Goal: Use online tool/utility: Utilize a website feature to perform a specific function

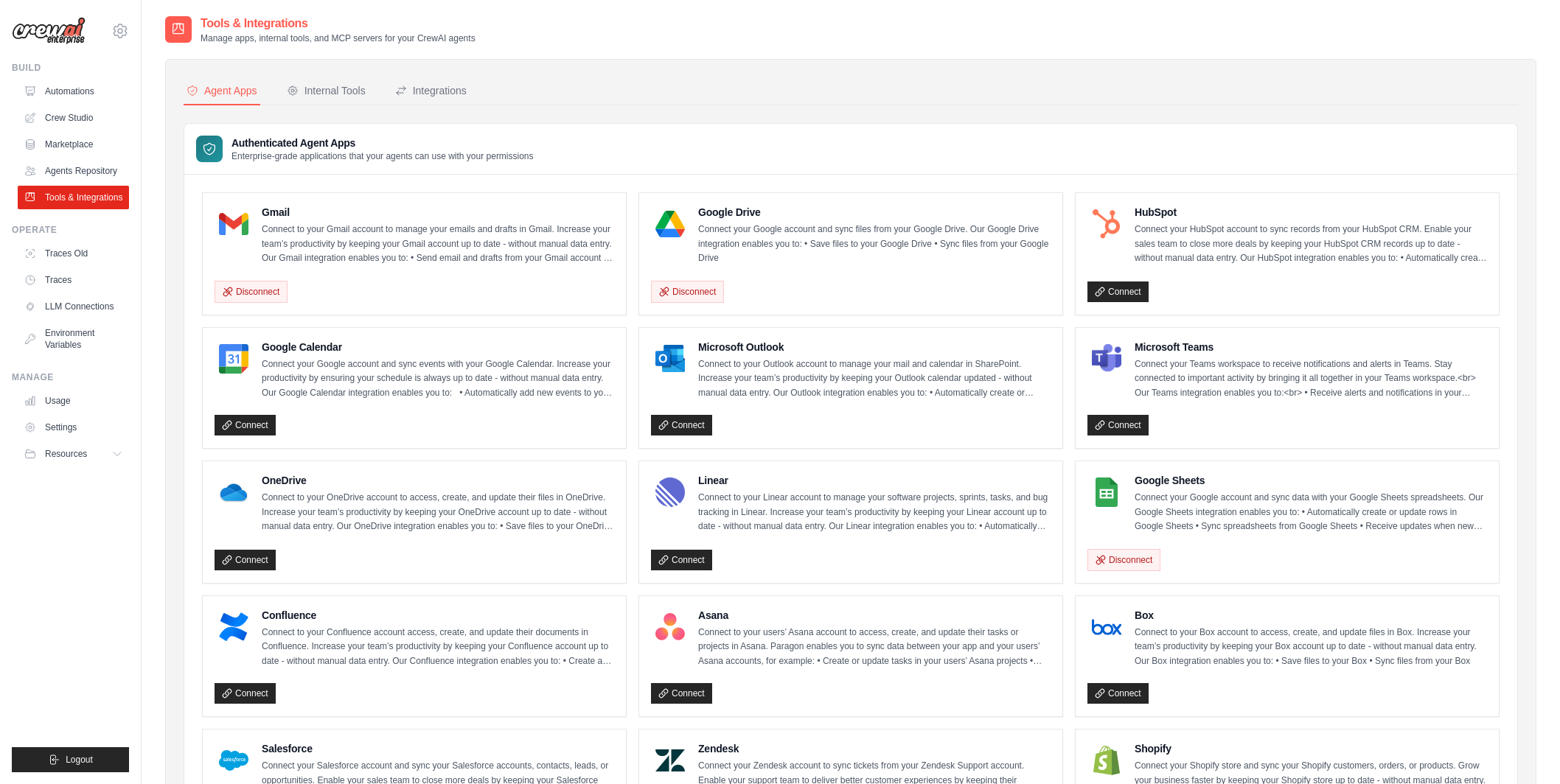
scroll to position [533, 0]
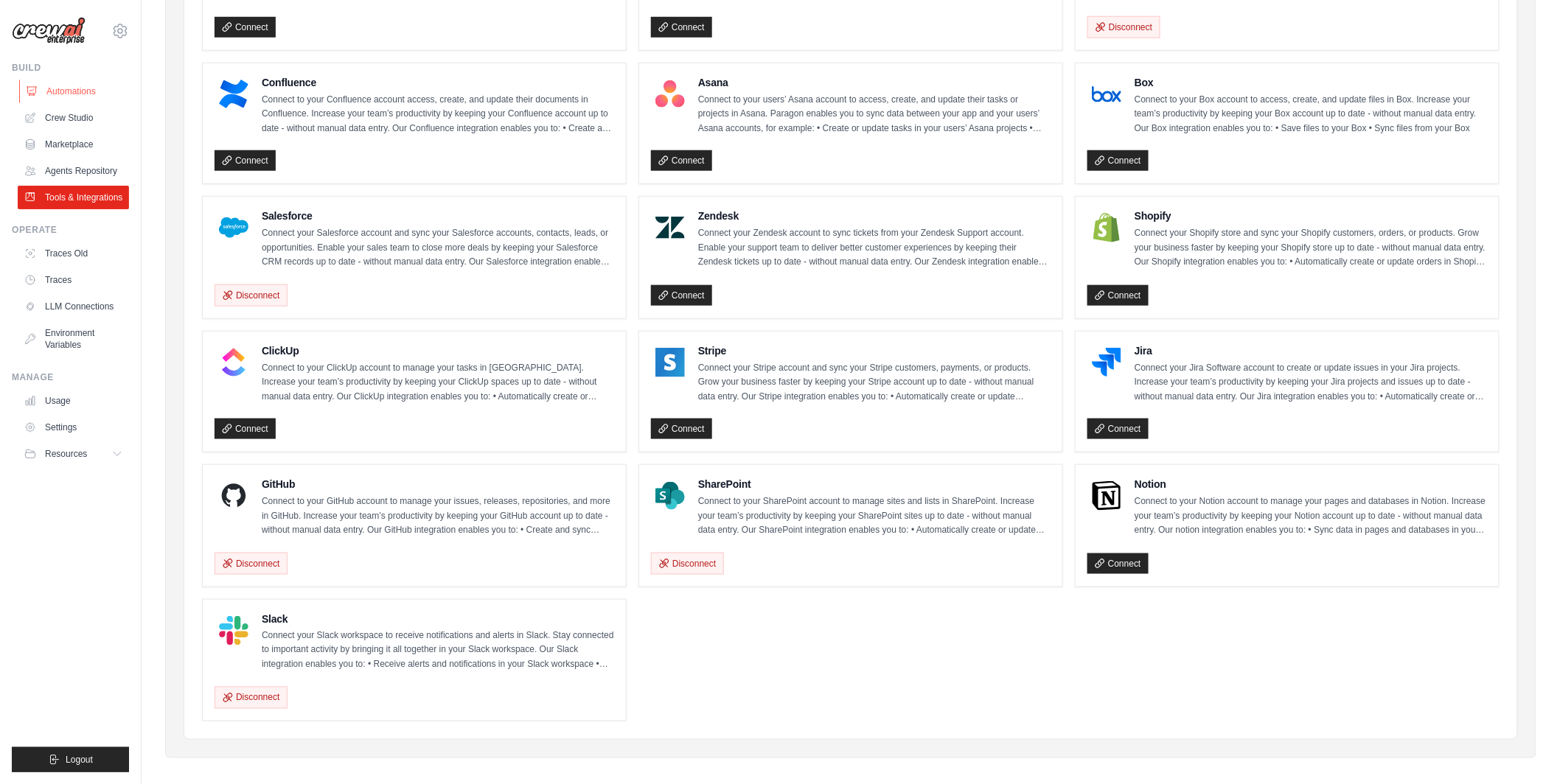
click at [77, 92] on link "Automations" at bounding box center [74, 91] width 111 height 23
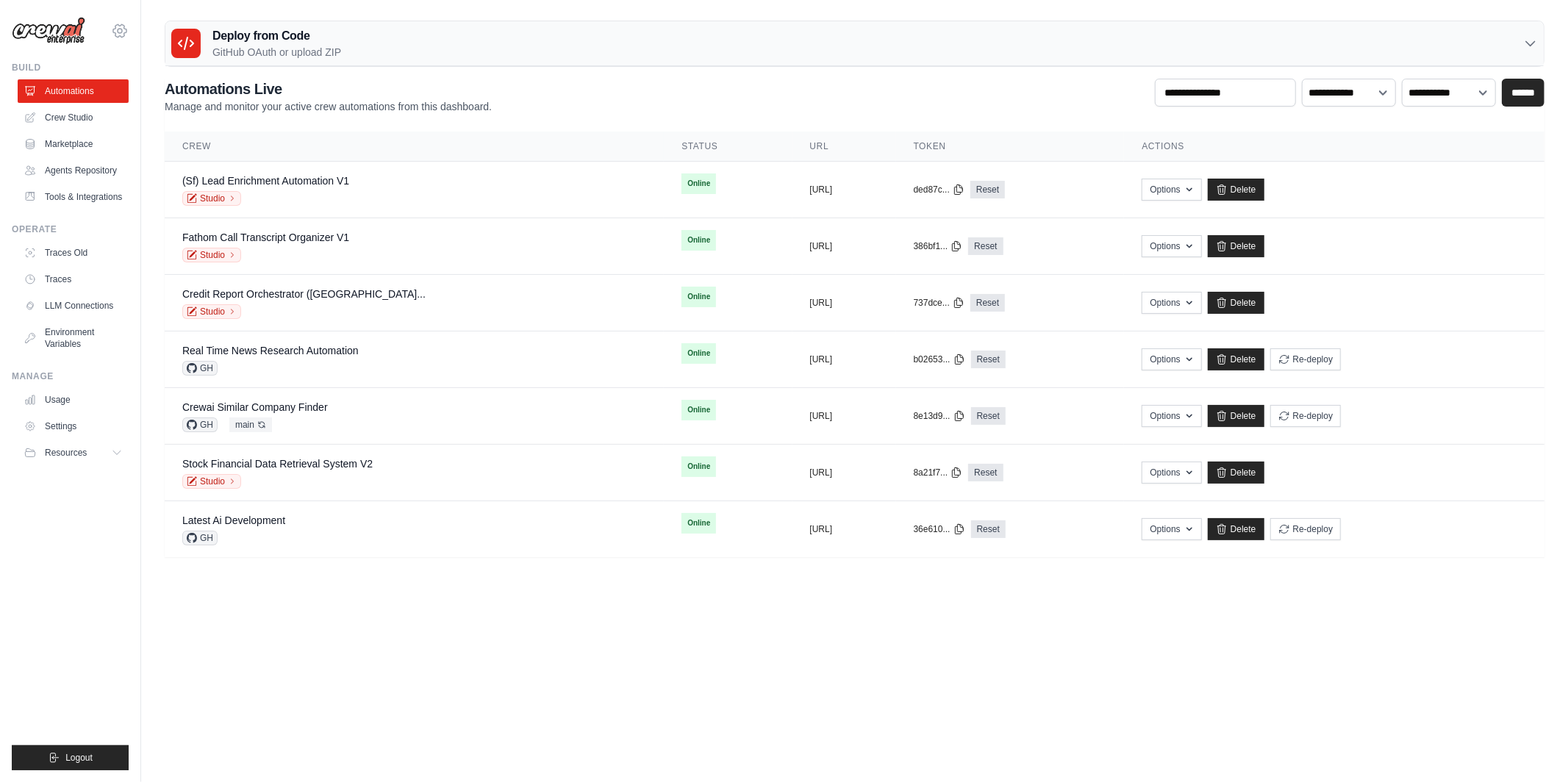
click at [124, 31] on icon at bounding box center [120, 31] width 18 height 18
click at [135, 127] on span "Lixil" at bounding box center [184, 121] width 116 height 14
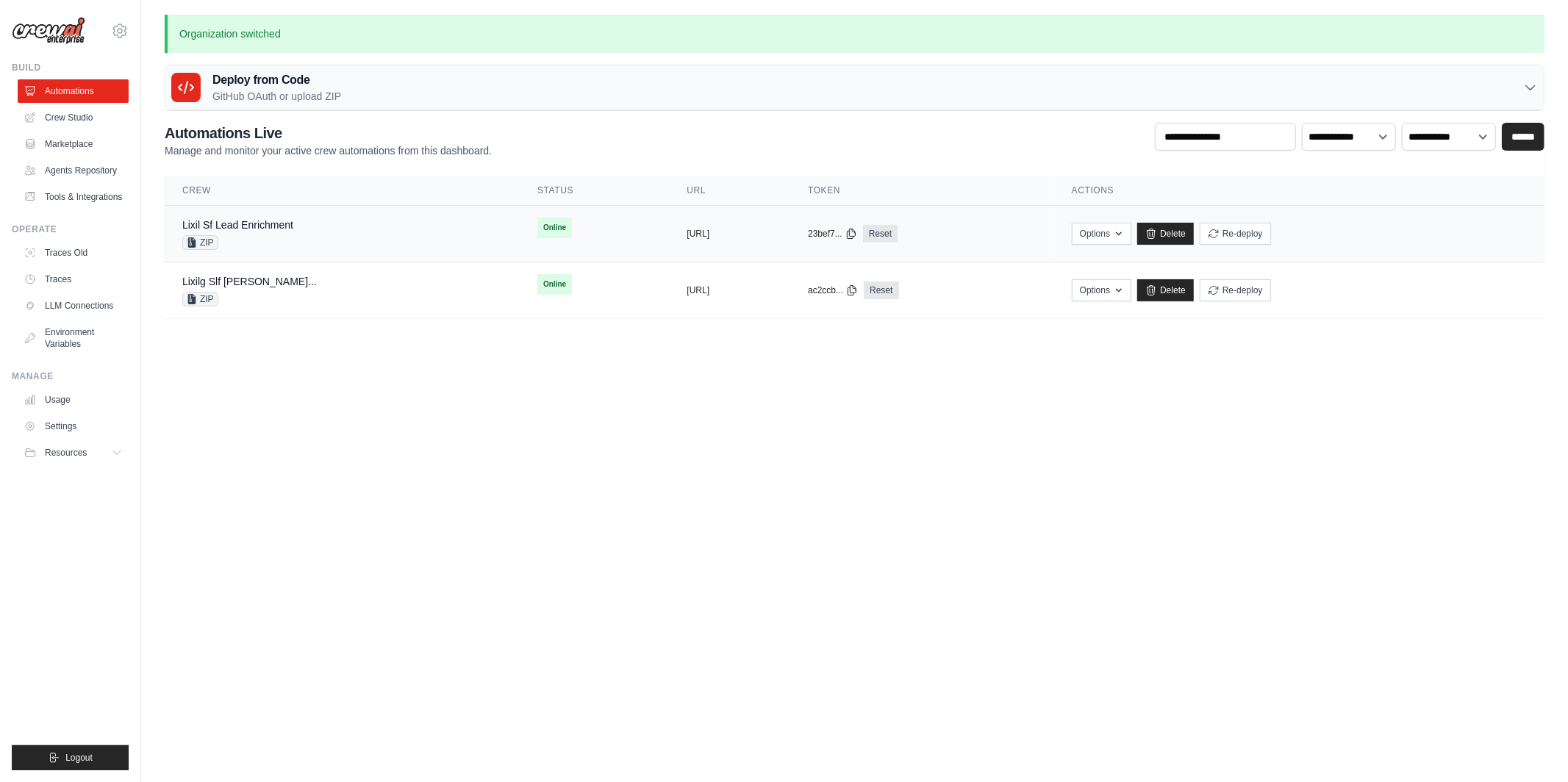
click at [345, 242] on div "Lixil Sf Lead Enrichment ZIP" at bounding box center [342, 233] width 320 height 32
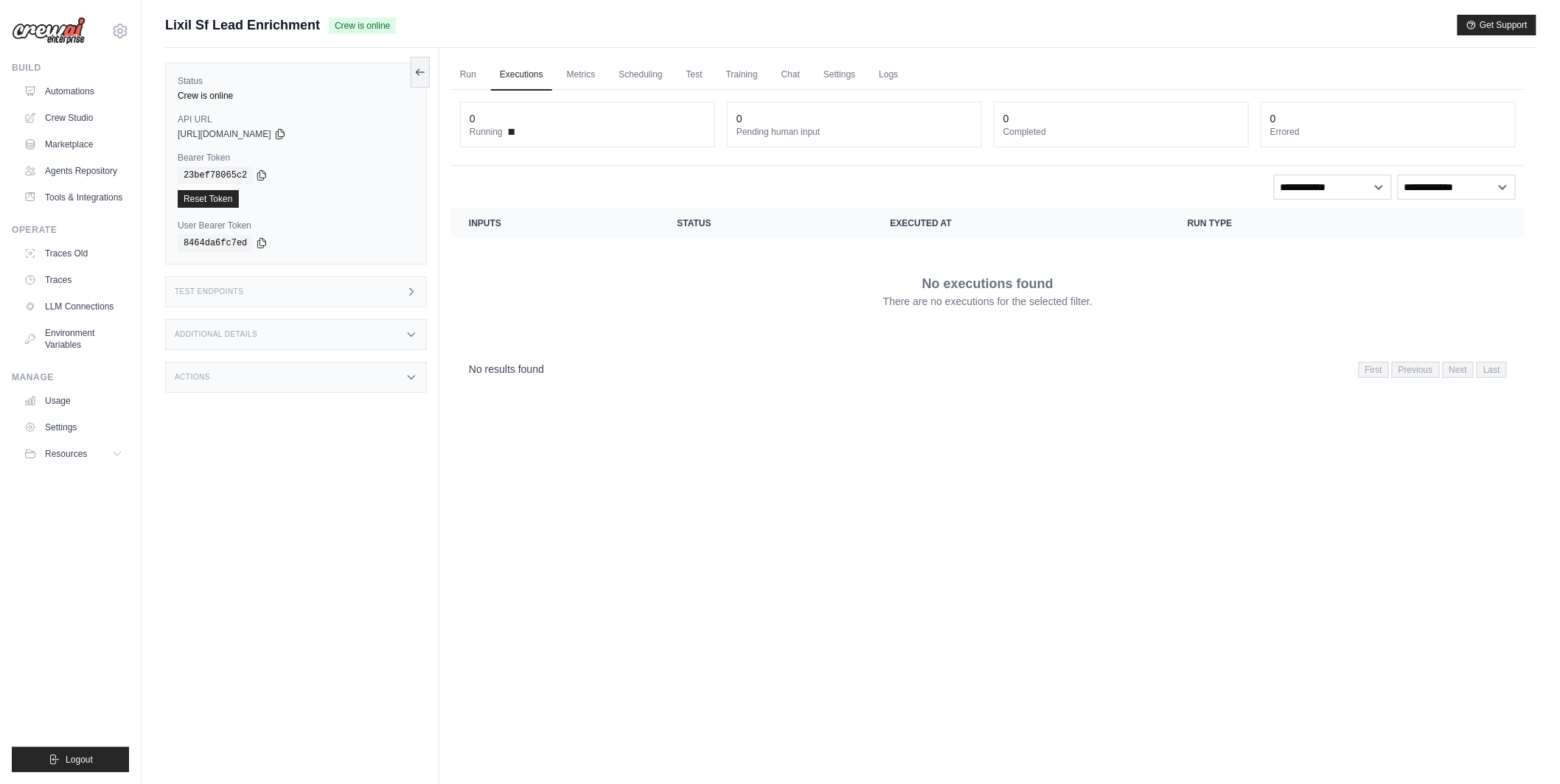
click at [314, 327] on div "Additional Details" at bounding box center [296, 334] width 262 height 31
click at [304, 394] on div "Status Crew is online API URL copied [URL][DOMAIN_NAME] Bearer Token copied 23b…" at bounding box center [302, 439] width 274 height 784
click at [304, 383] on div "Actions" at bounding box center [296, 377] width 262 height 31
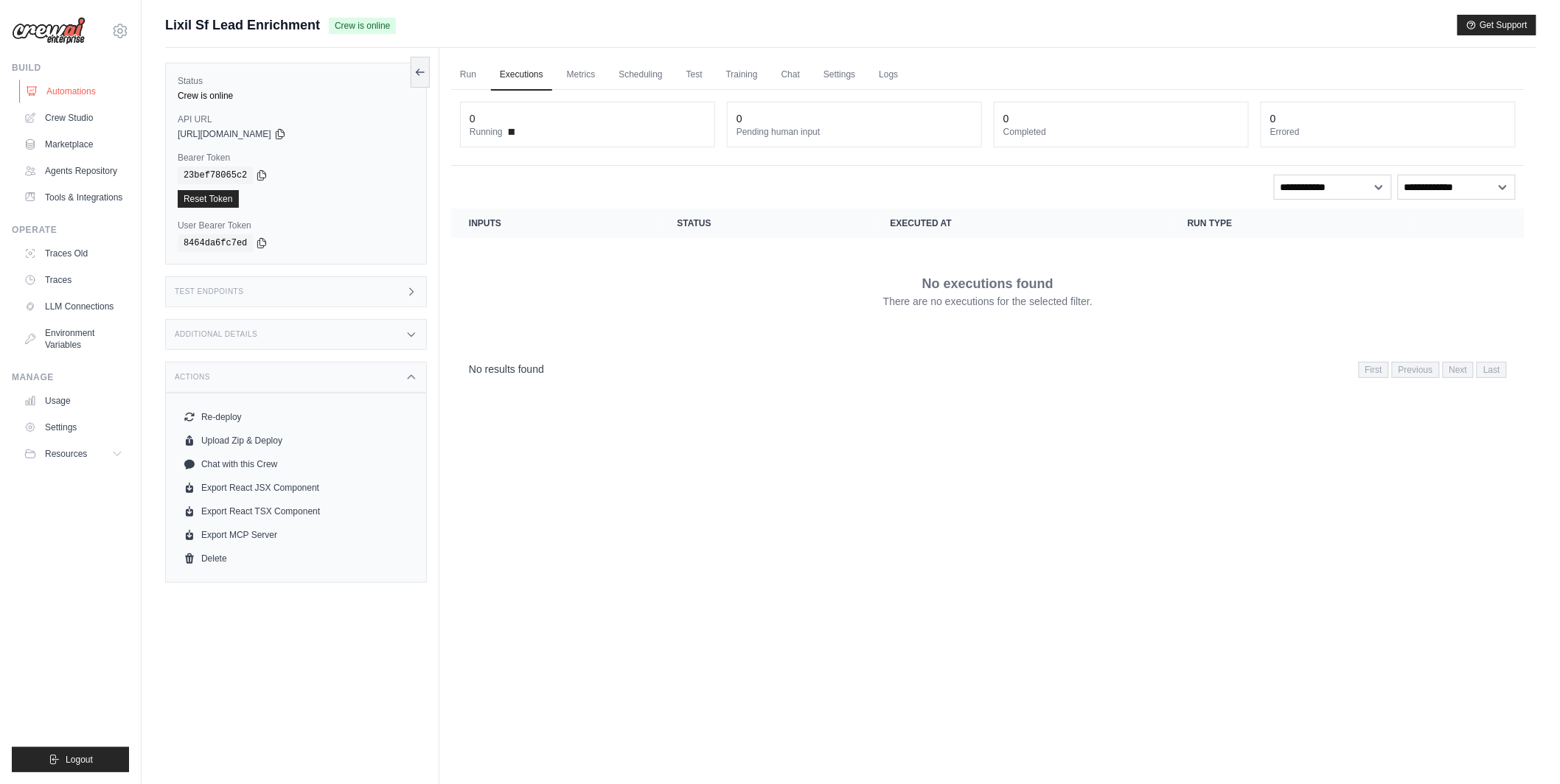
click at [95, 94] on link "Automations" at bounding box center [74, 91] width 111 height 23
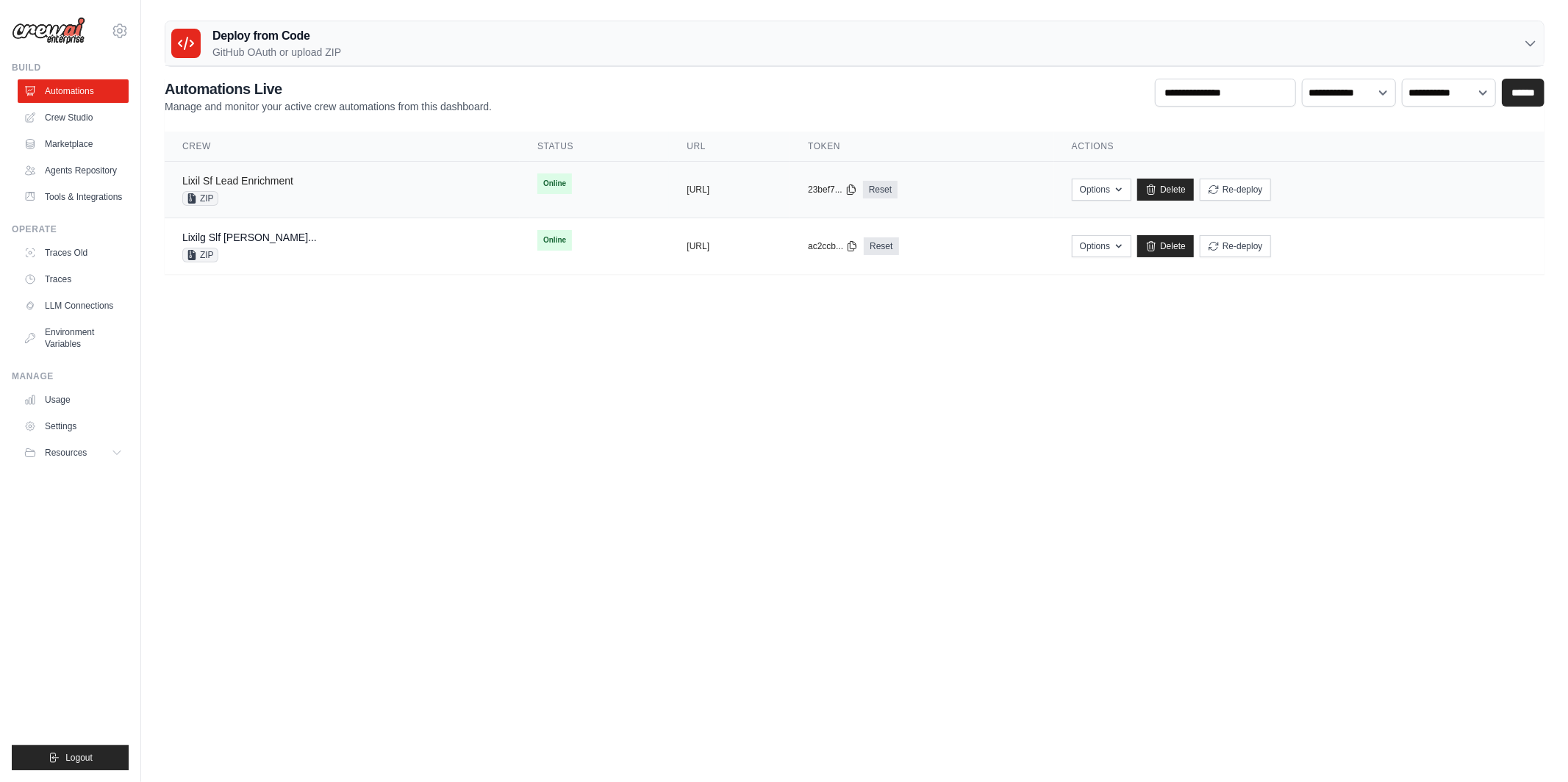
click at [239, 177] on link "Lixil Sf Lead Enrichment" at bounding box center [238, 181] width 111 height 12
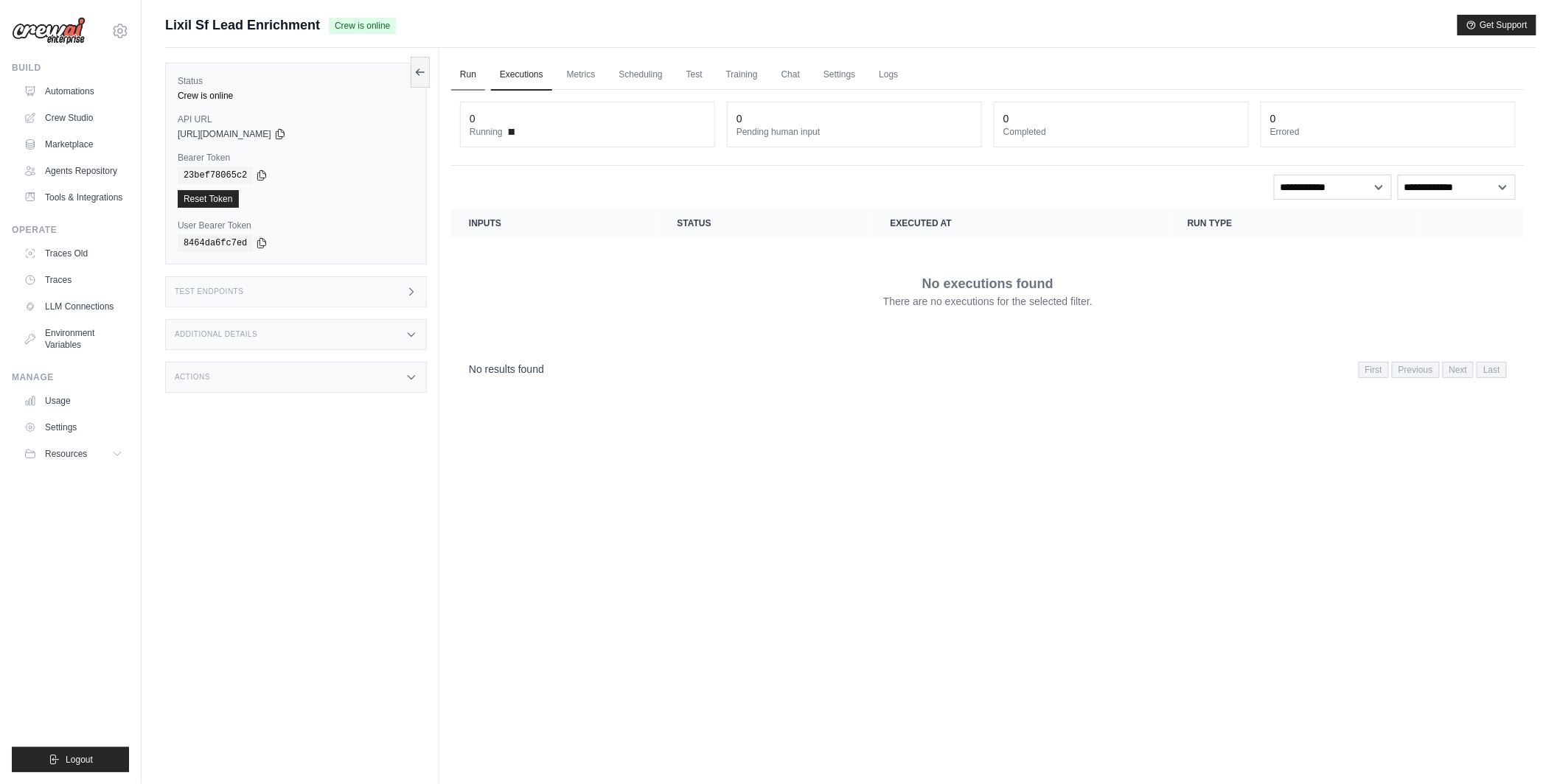
click at [463, 75] on link "Run" at bounding box center [468, 75] width 34 height 31
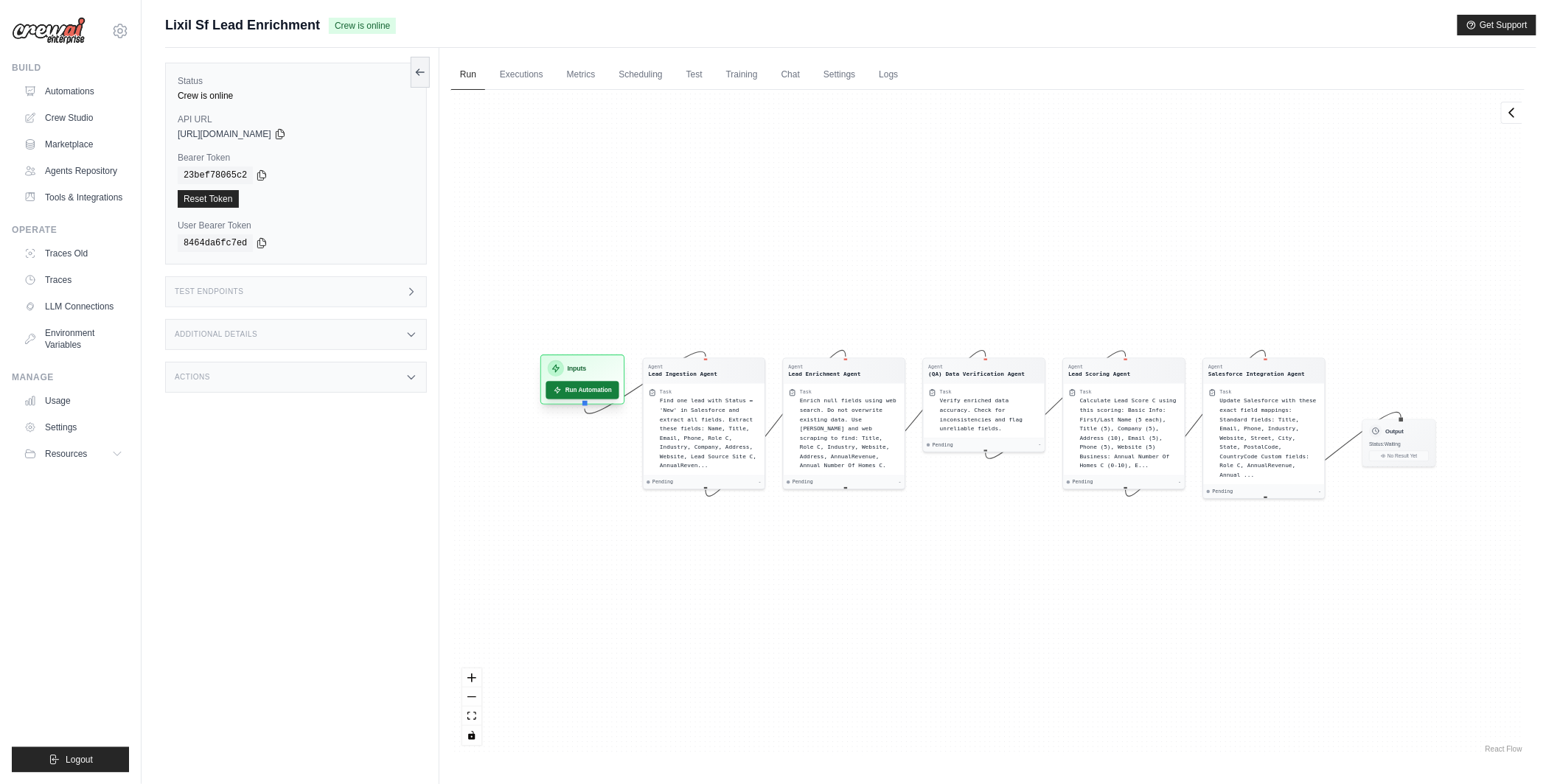
click at [567, 391] on button "Run Automation" at bounding box center [582, 390] width 73 height 18
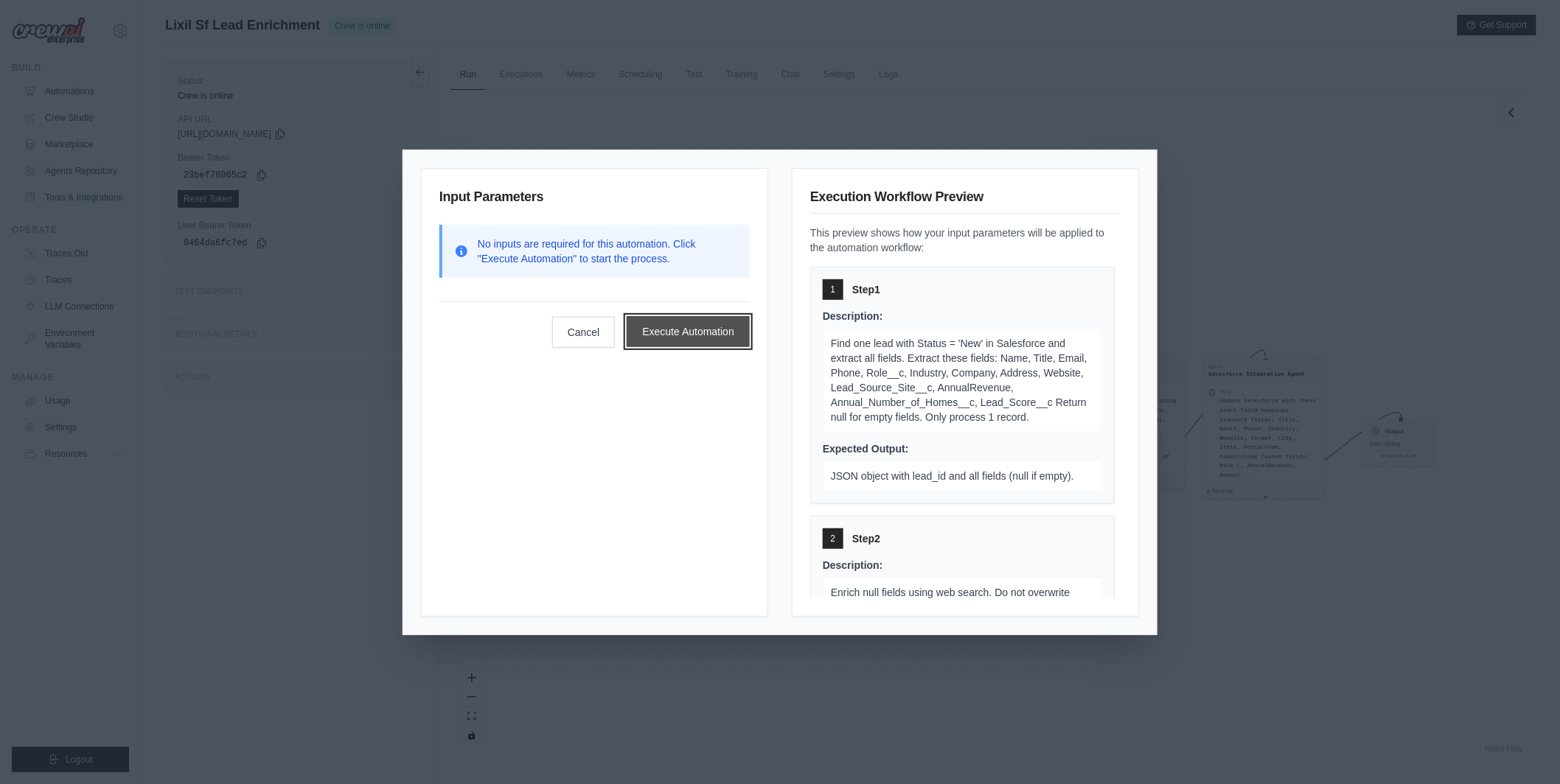
click at [646, 323] on button "Execute Automation" at bounding box center [687, 332] width 123 height 31
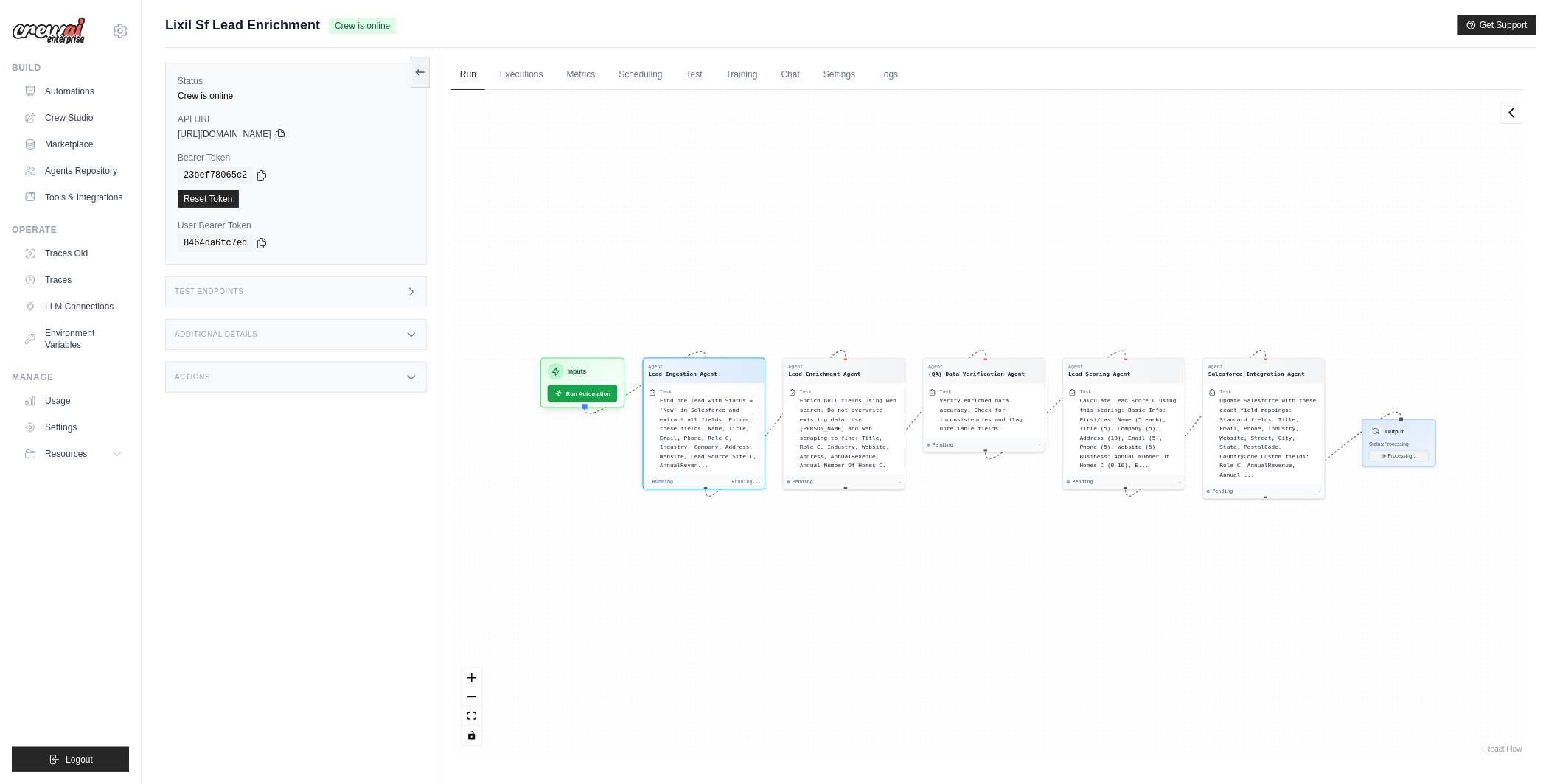
scroll to position [68, 0]
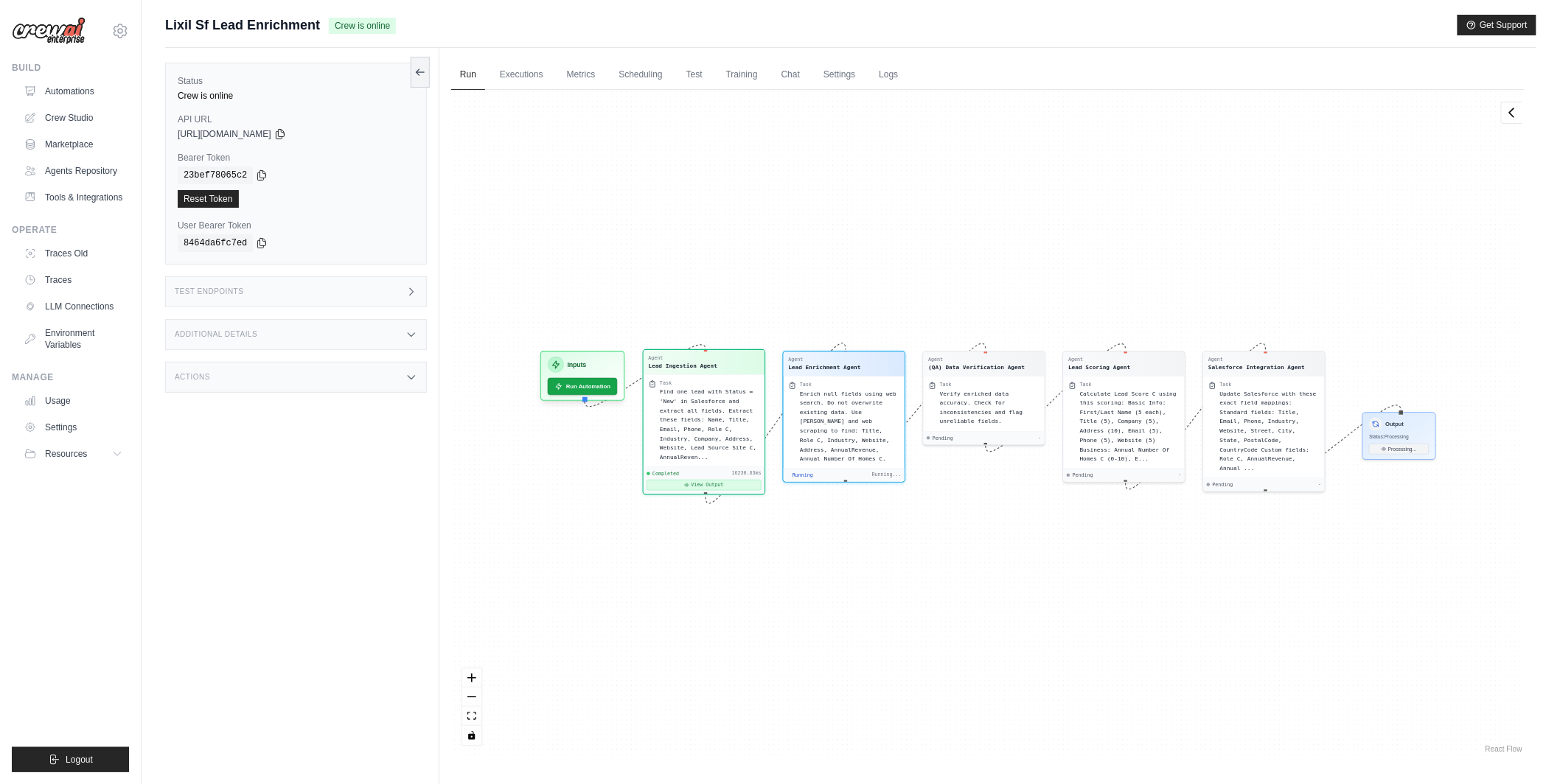
click at [723, 483] on button "View Output" at bounding box center [703, 486] width 115 height 11
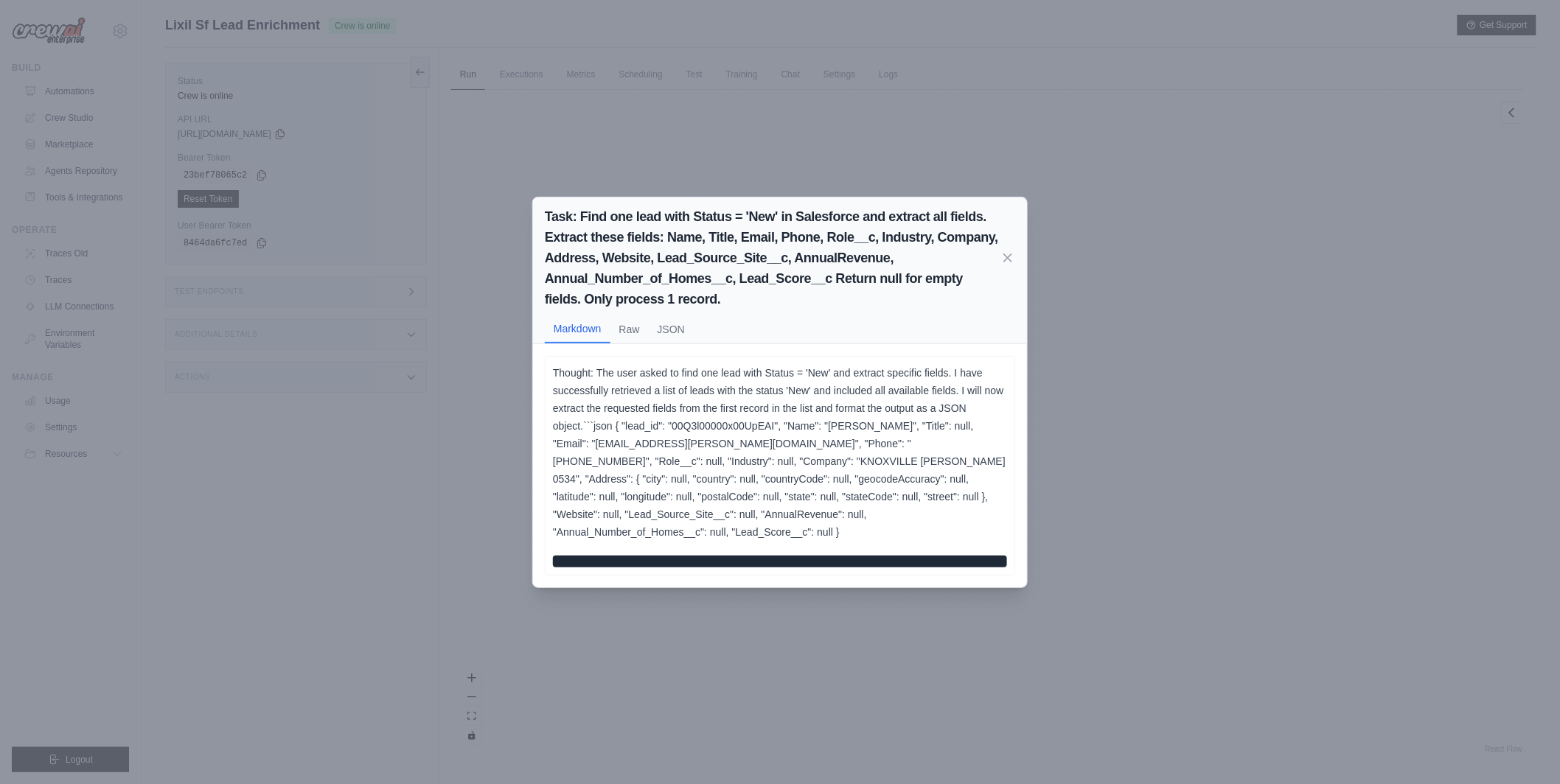
scroll to position [275, 0]
click at [805, 422] on p "Thought: The user asked to find one lead with Status = 'New' and extract specif…" at bounding box center [780, 452] width 454 height 177
click at [580, 452] on p "Thought: The user asked to find one lead with Status = 'New' and extract specif…" at bounding box center [780, 452] width 454 height 177
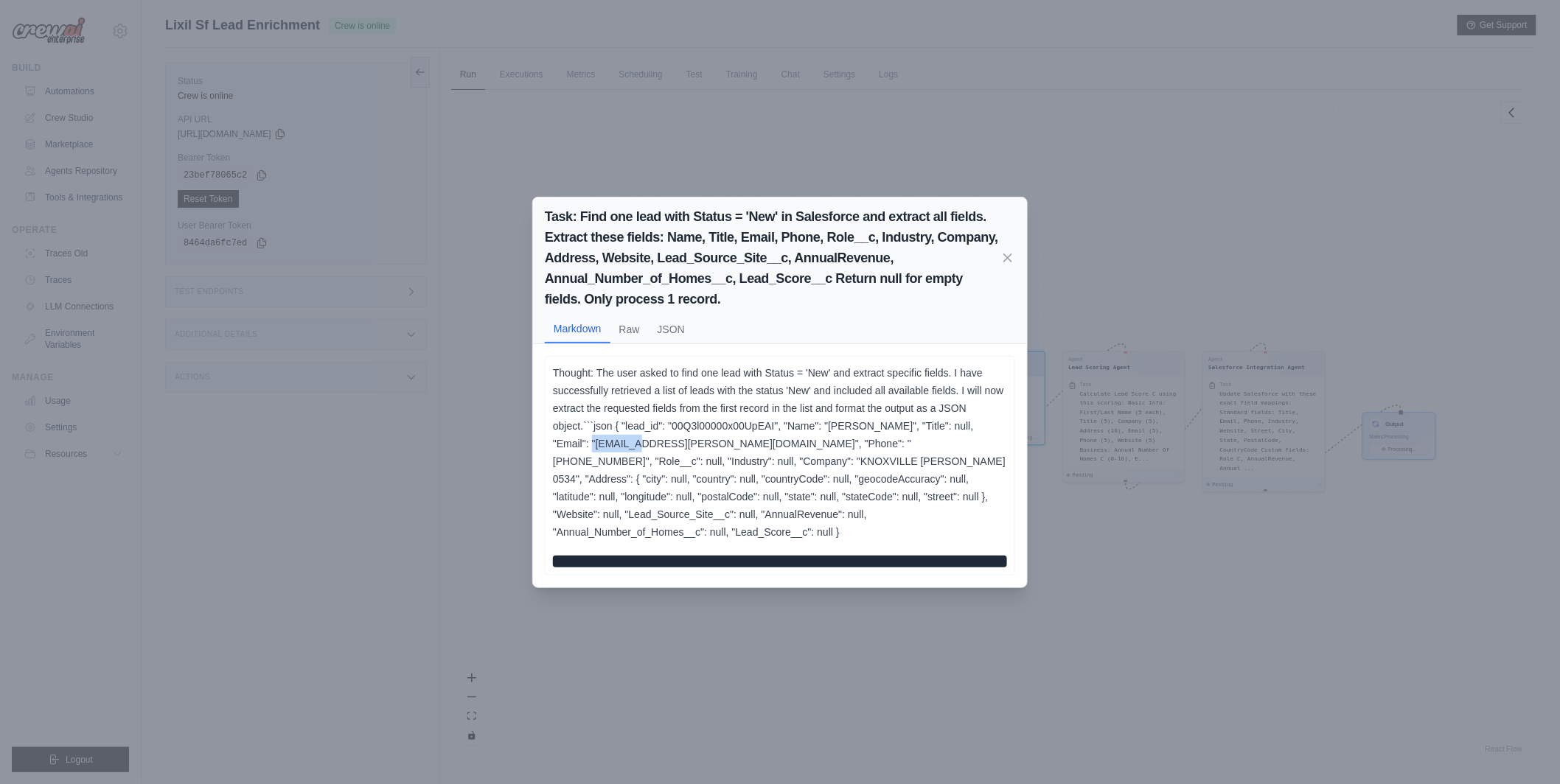
copy p "wlsanders"
click at [439, 330] on div "Task: Find one lead with Status = 'New' in Salesforce and extract all fields. E…" at bounding box center [780, 392] width 1560 height 784
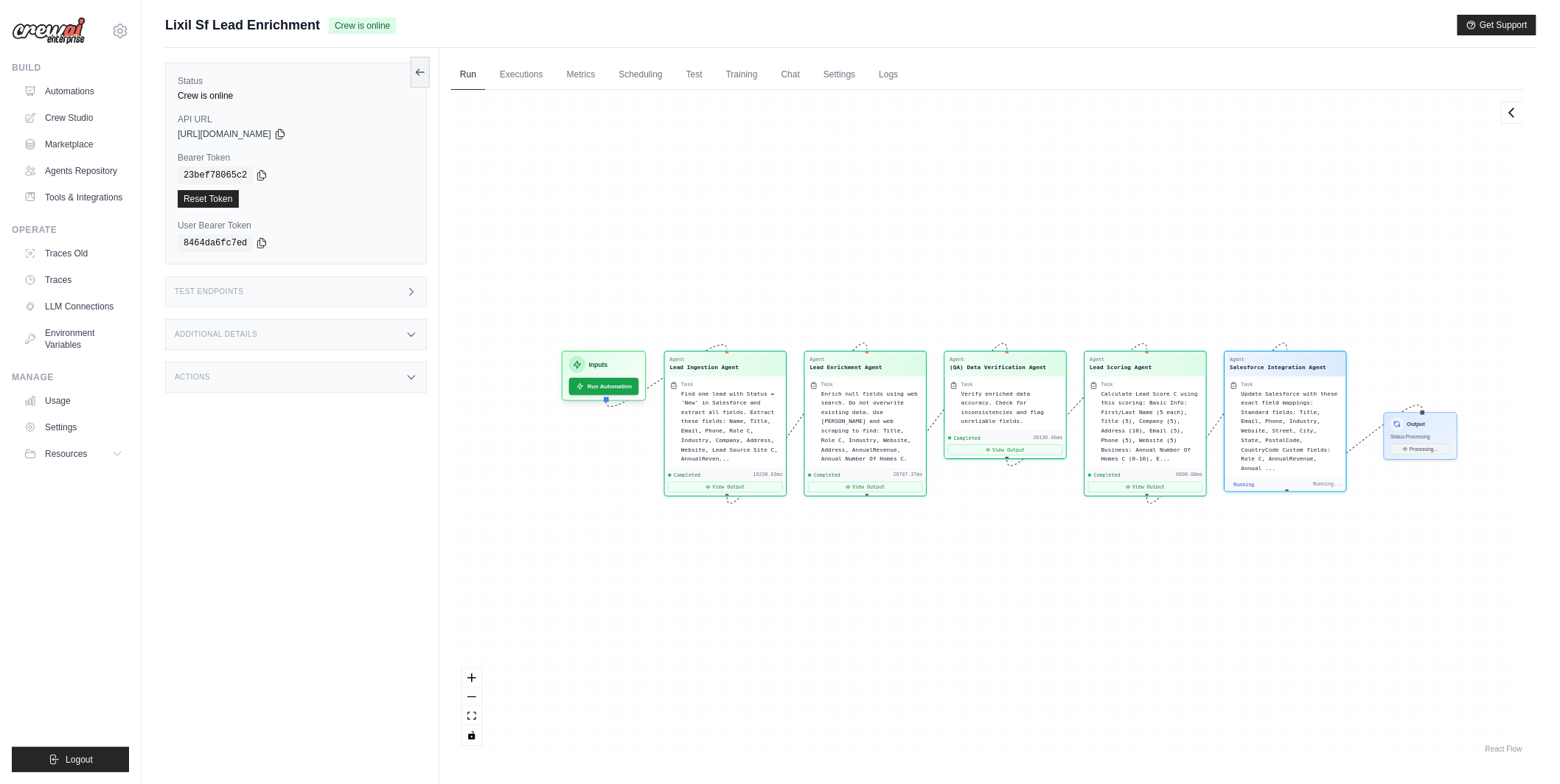
drag, startPoint x: 866, startPoint y: 575, endPoint x: 970, endPoint y: 575, distance: 104.0
click at [971, 575] on div "Agent Lead Ingestion Agent Task Find one lead with Status = 'New' in Salesforce…" at bounding box center [987, 423] width 1073 height 667
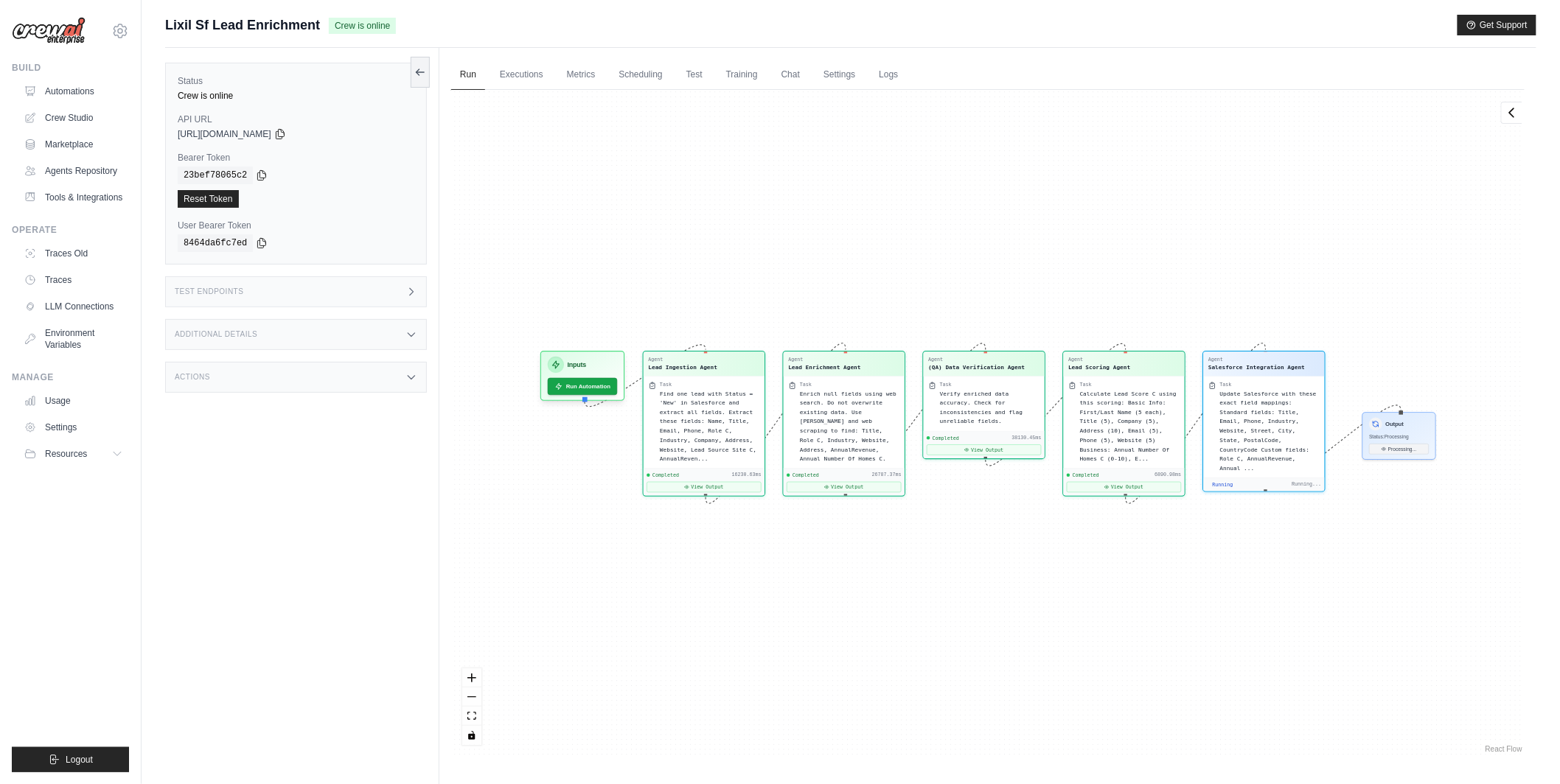
click at [1512, 750] on link "React Flow" at bounding box center [1504, 749] width 37 height 8
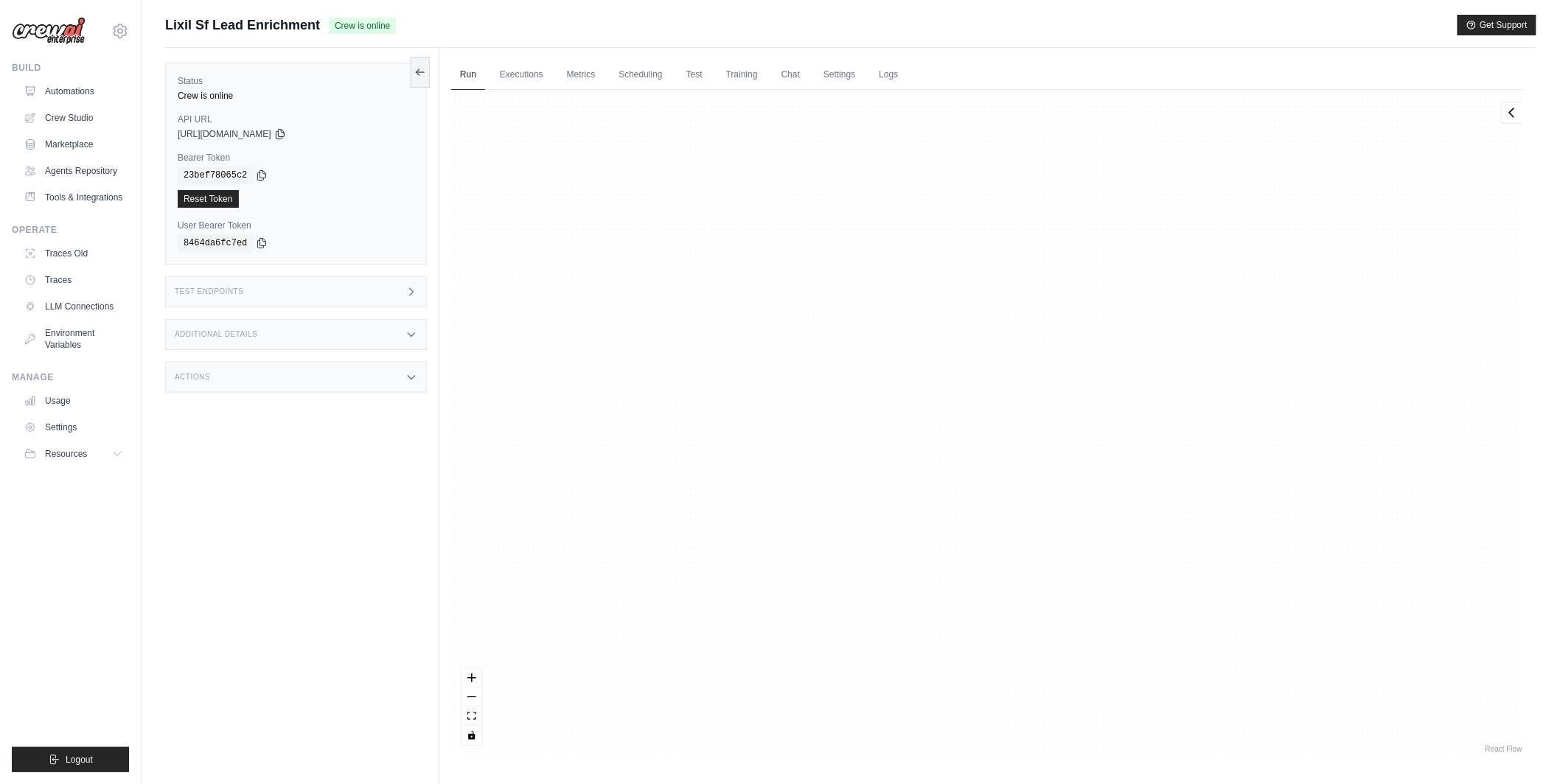
scroll to position [732, 0]
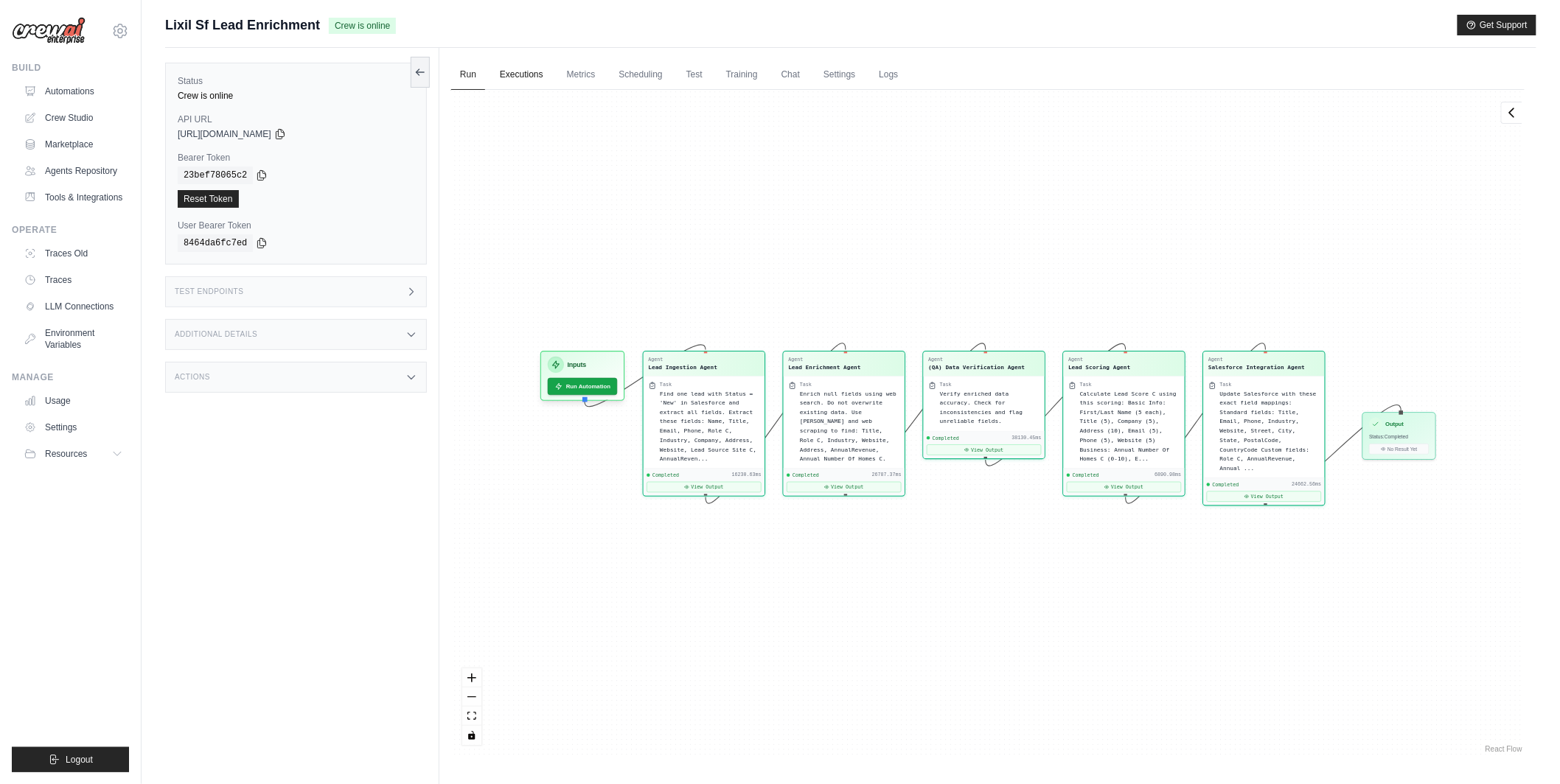
click at [510, 69] on link "Executions" at bounding box center [521, 75] width 61 height 31
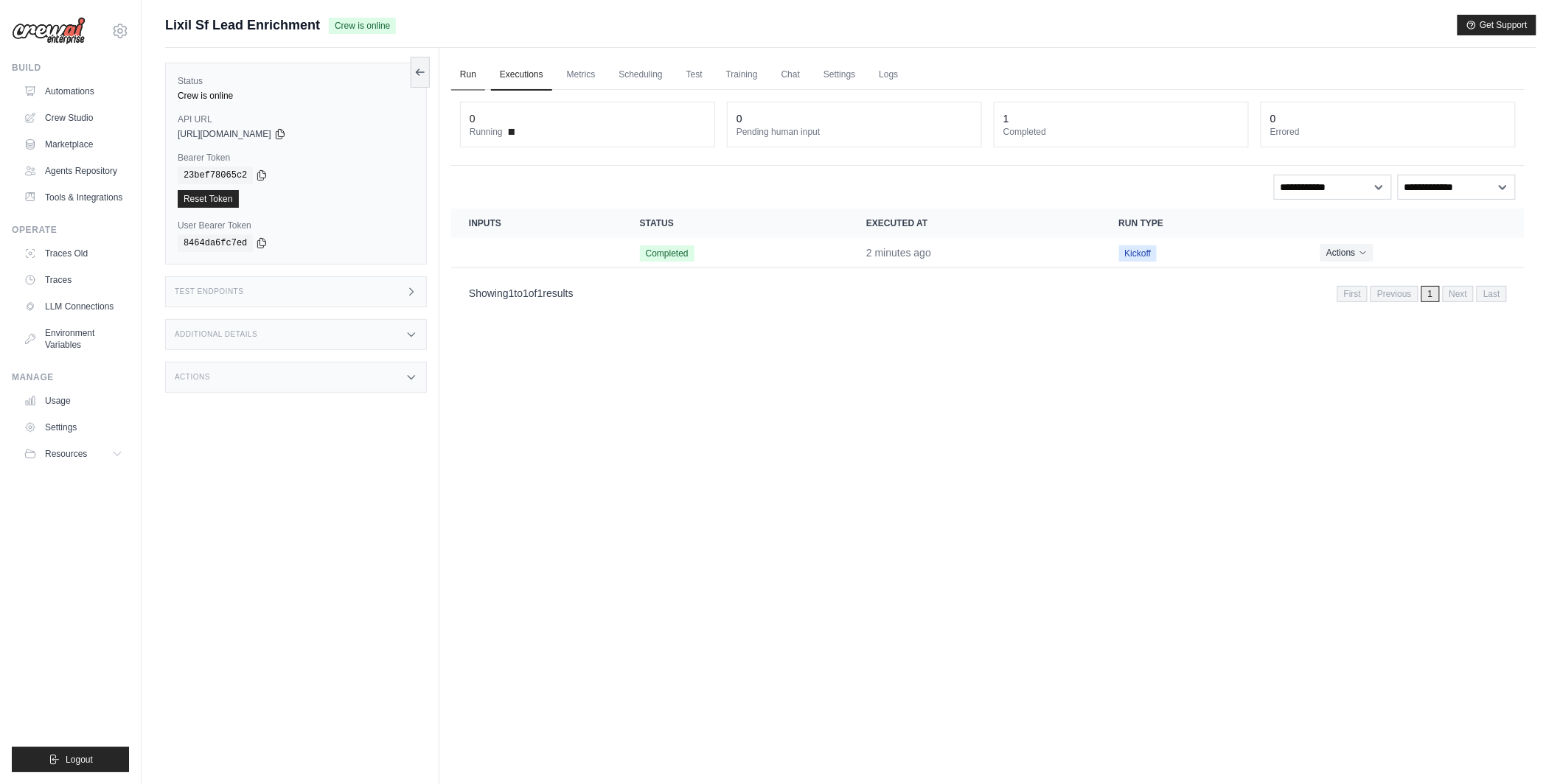
click at [472, 69] on link "Run" at bounding box center [468, 75] width 34 height 31
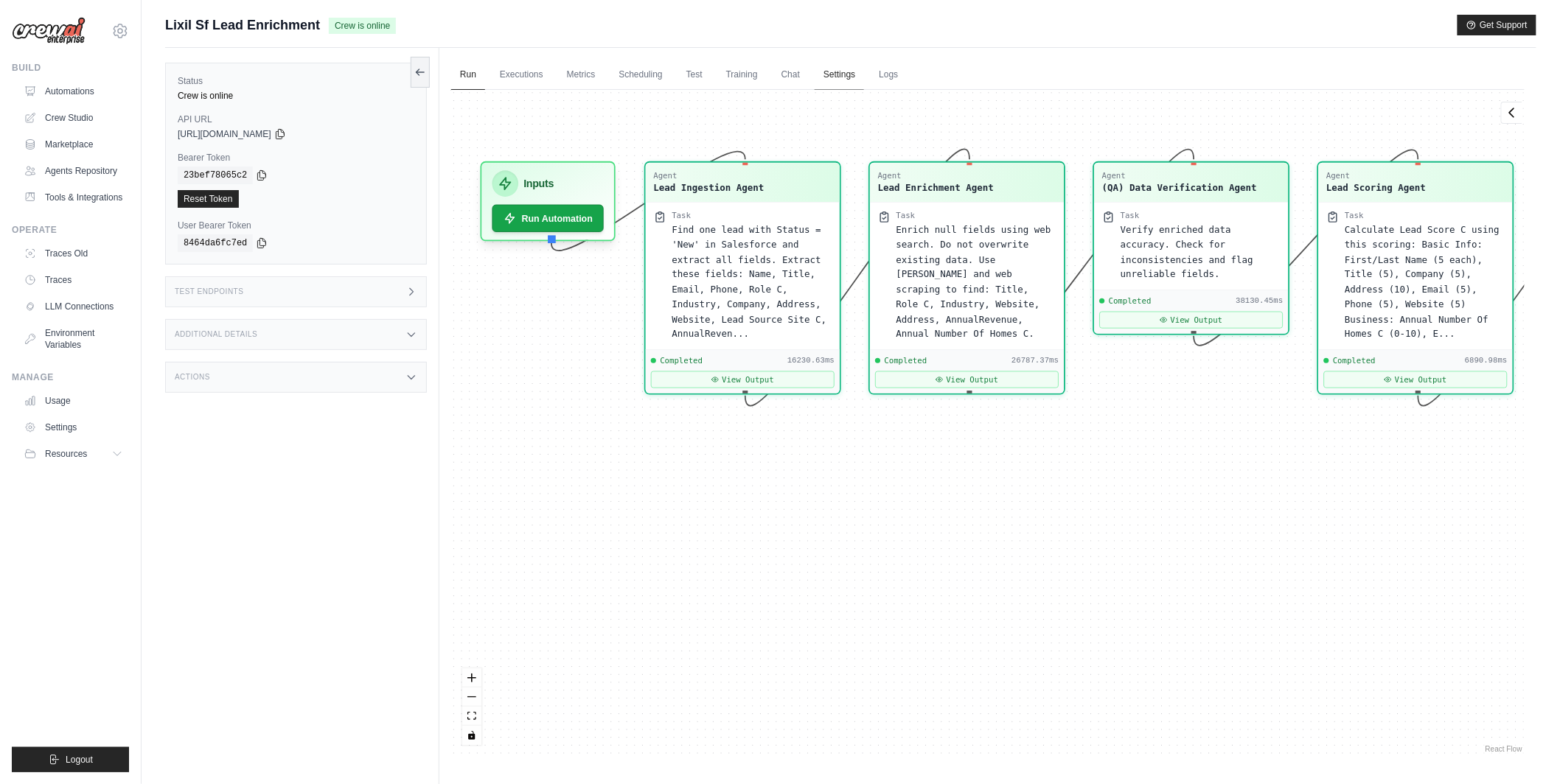
drag, startPoint x: 756, startPoint y: 302, endPoint x: 826, endPoint y: 76, distance: 236.6
click at [826, 76] on div "Run Executions Metrics Scheduling Test Training Chat Settings Logs 0 Running 0 …" at bounding box center [987, 439] width 1097 height 784
